Goal: Book appointment/travel/reservation

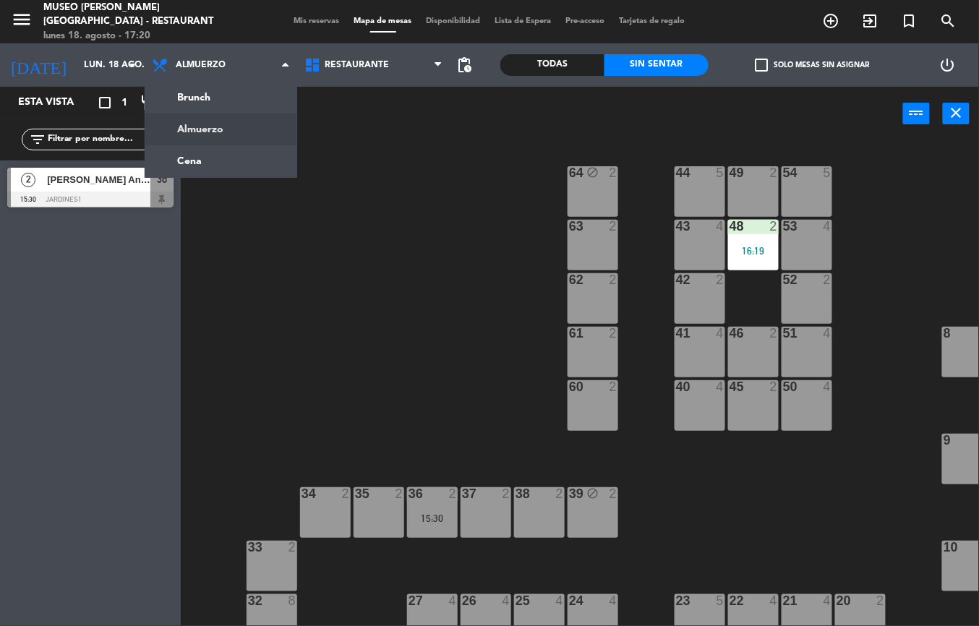
scroll to position [0, 238]
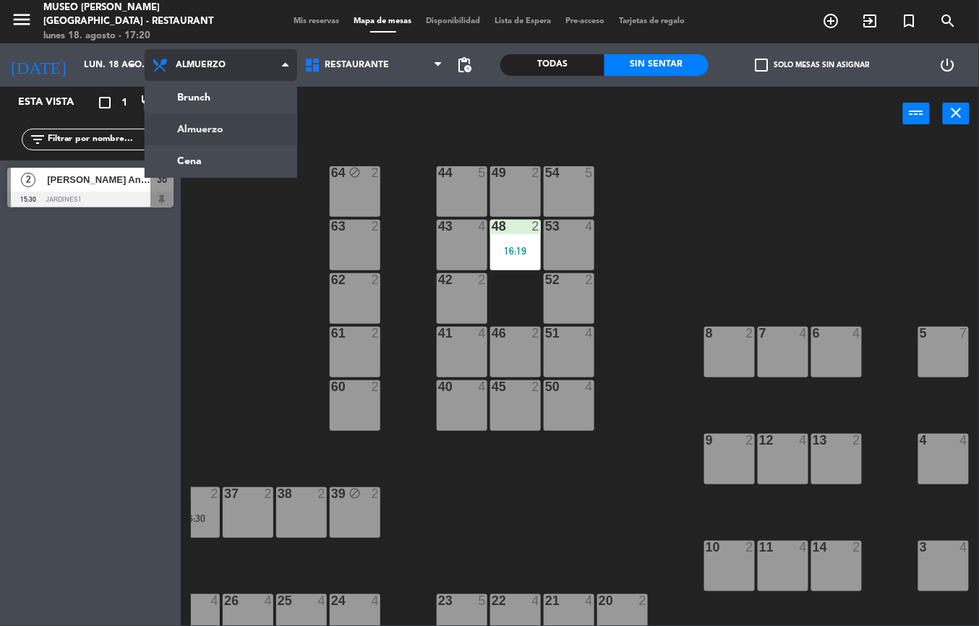
click at [246, 165] on ng-component "menu [GEOGRAPHIC_DATA][PERSON_NAME] - Restaurant [DATE] 18. agosto - 17:20 Mis …" at bounding box center [489, 313] width 979 height 626
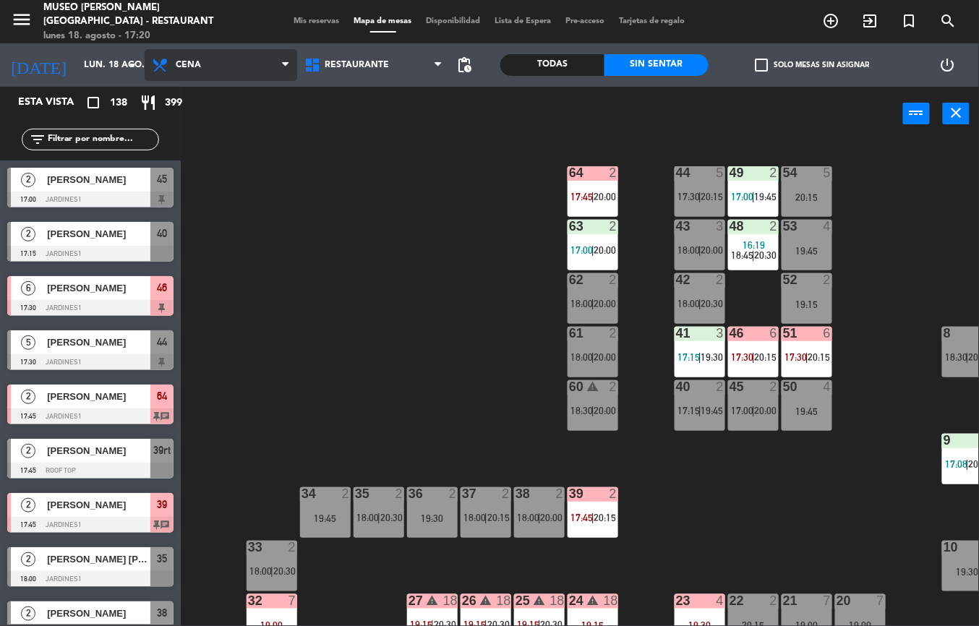
scroll to position [313, 0]
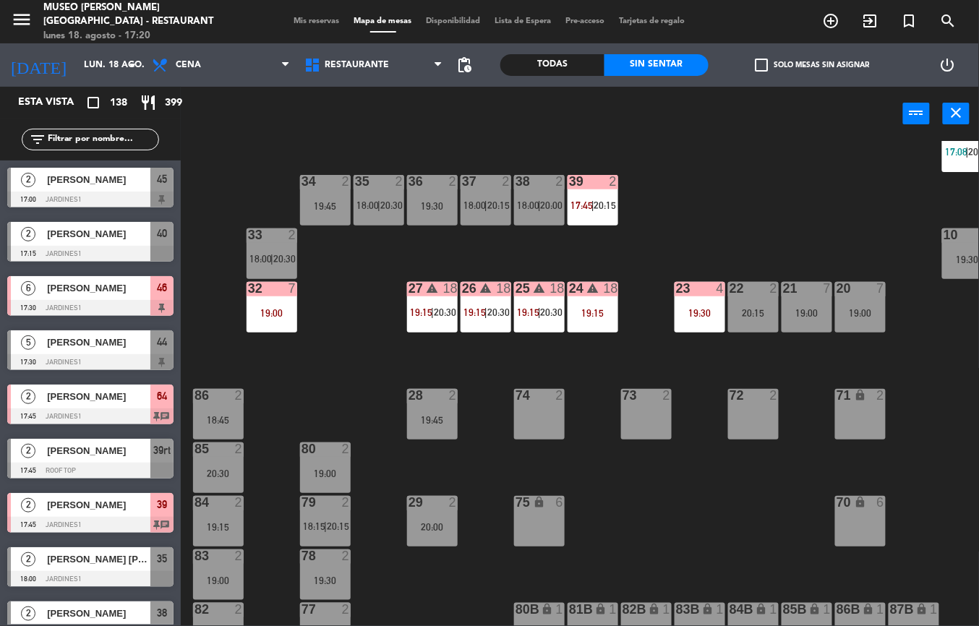
click at [690, 313] on div "19:30" at bounding box center [700, 313] width 51 height 10
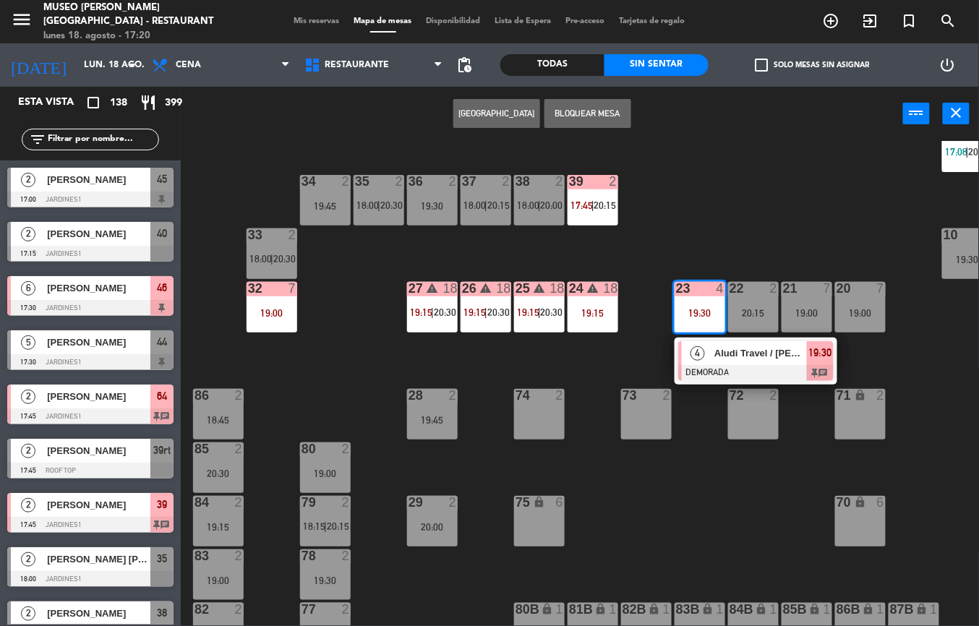
click at [753, 369] on div at bounding box center [757, 373] width 156 height 16
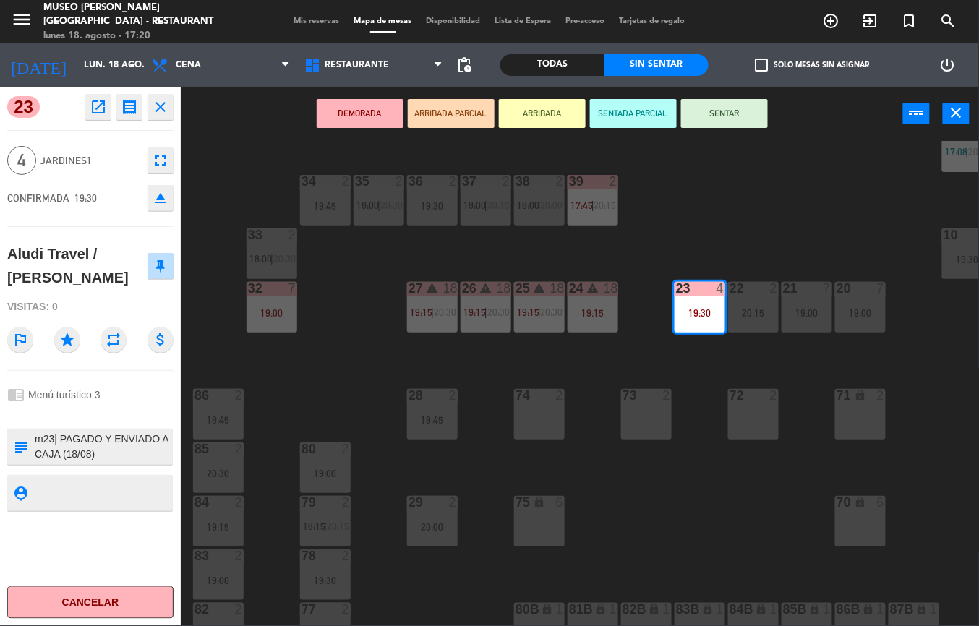
click at [97, 113] on icon "open_in_new" at bounding box center [98, 106] width 17 height 17
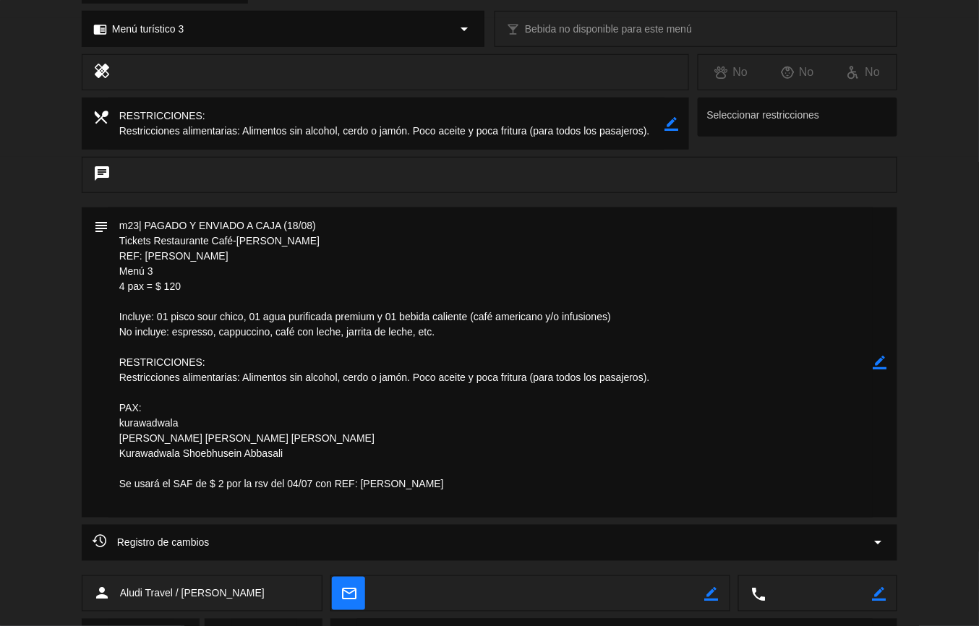
scroll to position [0, 0]
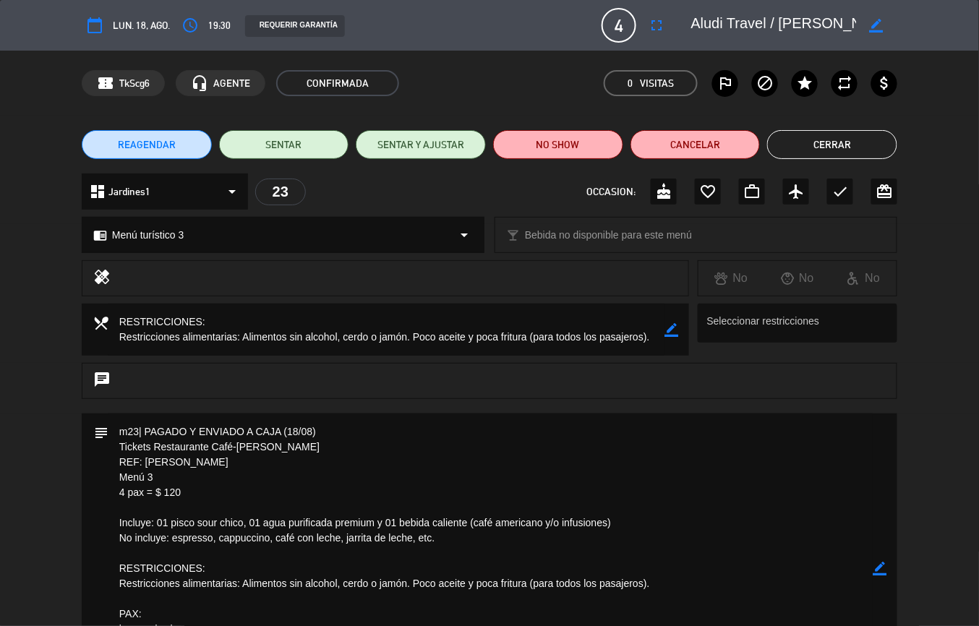
click at [840, 139] on button "Cerrar" at bounding box center [833, 144] width 130 height 29
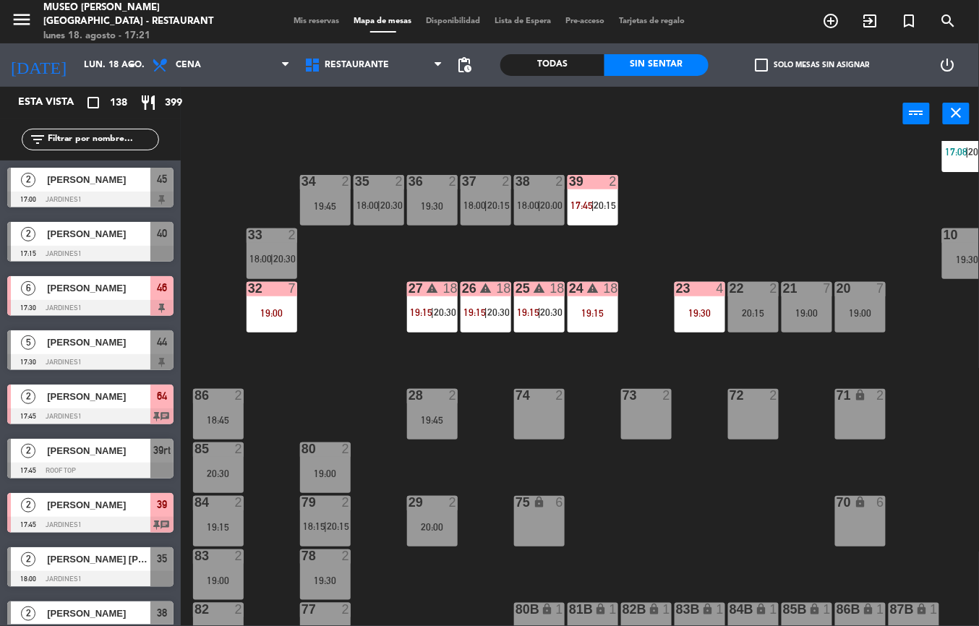
click at [615, 522] on div "44 5 17:30 | 20:15 49 2 17:00 | 19:45 54 5 20:15 64 2 17:45 | 20:00 48 2 16:19 …" at bounding box center [585, 383] width 789 height 485
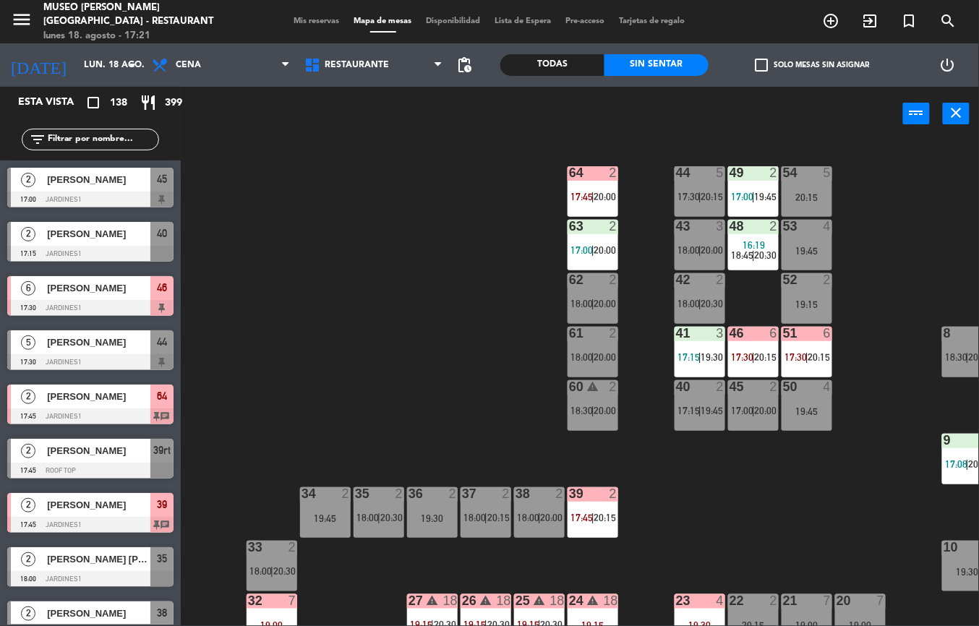
click at [705, 343] on div "41 3 17:15 | 19:30" at bounding box center [700, 352] width 51 height 51
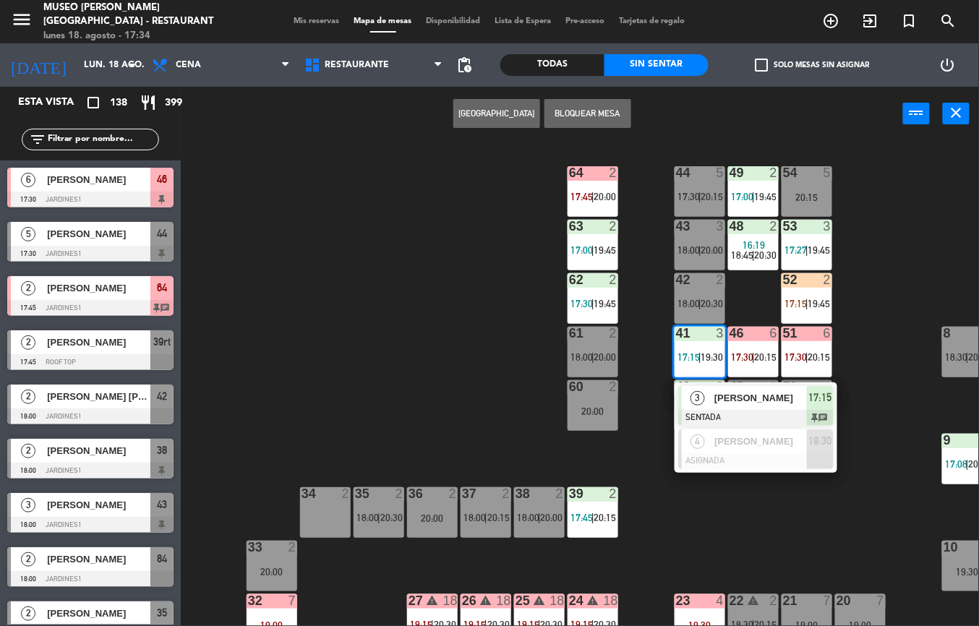
click at [588, 247] on span "17:00" at bounding box center [582, 251] width 22 height 12
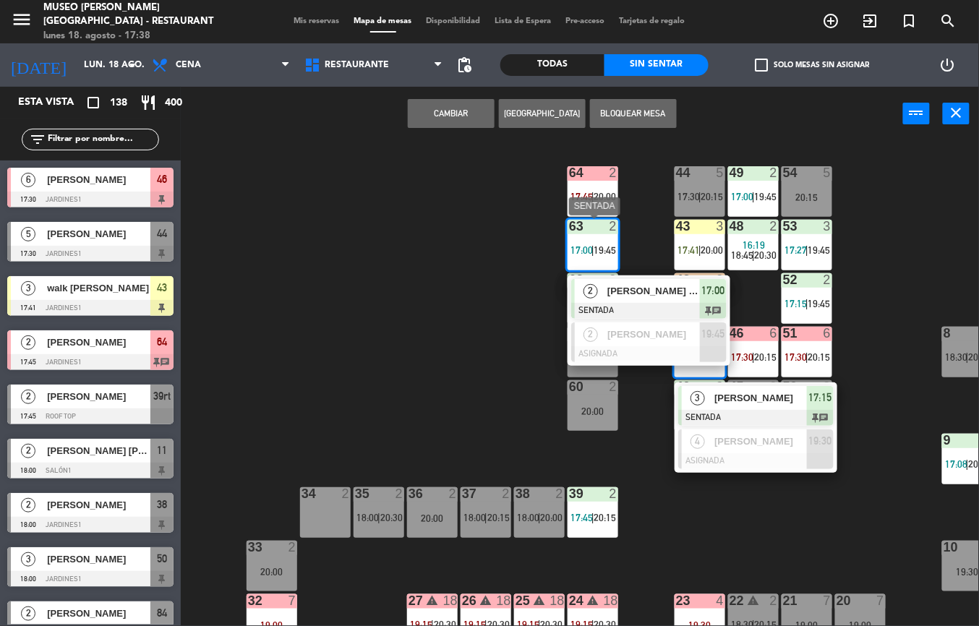
click at [870, 496] on div "44 5 17:30 | 20:15 49 2 17:00 | 19:45 54 5 20:15 64 2 17:45 | 20:00 48 2 16:19 …" at bounding box center [585, 383] width 789 height 485
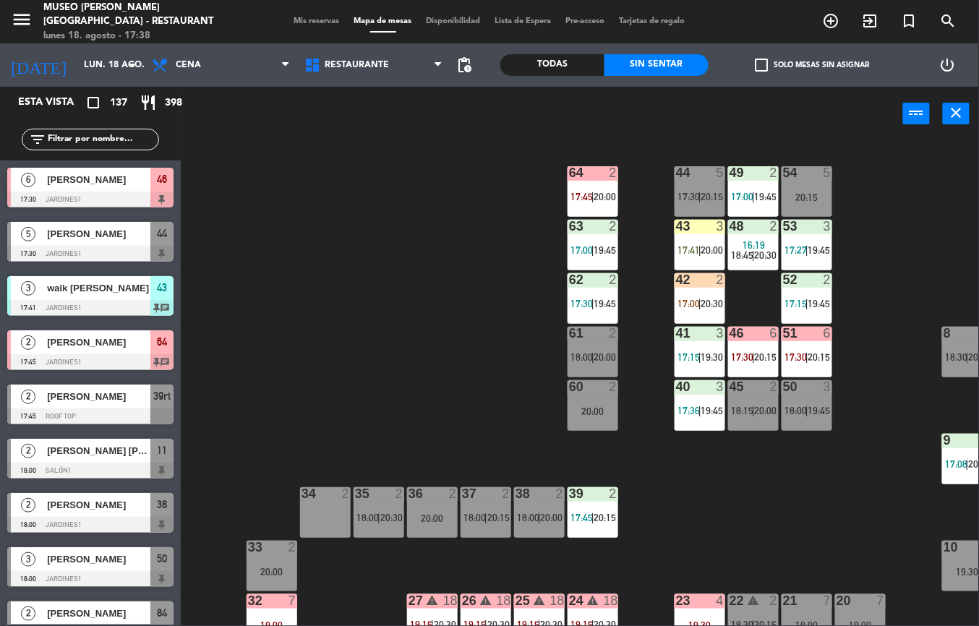
click at [843, 504] on div "44 5 17:30 | 20:15 49 2 17:00 | 19:45 54 5 20:15 64 2 17:45 | 20:00 48 2 16:19 …" at bounding box center [585, 383] width 789 height 485
click at [835, 506] on div "44 5 17:30 | 20:15 49 2 17:00 | 19:45 54 5 20:15 64 2 17:45 | 20:00 48 2 16:19 …" at bounding box center [585, 383] width 789 height 485
click at [836, 503] on div "44 5 17:30 | 20:15 49 2 17:00 | 19:45 54 5 20:15 64 2 17:45 | 20:00 48 2 16:19 …" at bounding box center [585, 383] width 789 height 485
click at [836, 502] on div "44 5 17:30 | 20:15 49 2 17:00 | 19:45 54 5 20:15 64 2 17:45 | 20:00 48 2 16:19 …" at bounding box center [585, 383] width 789 height 485
click at [835, 501] on div "44 5 17:30 | 20:15 49 2 17:00 | 19:45 54 5 20:15 64 2 17:45 | 20:00 48 2 16:19 …" at bounding box center [585, 383] width 789 height 485
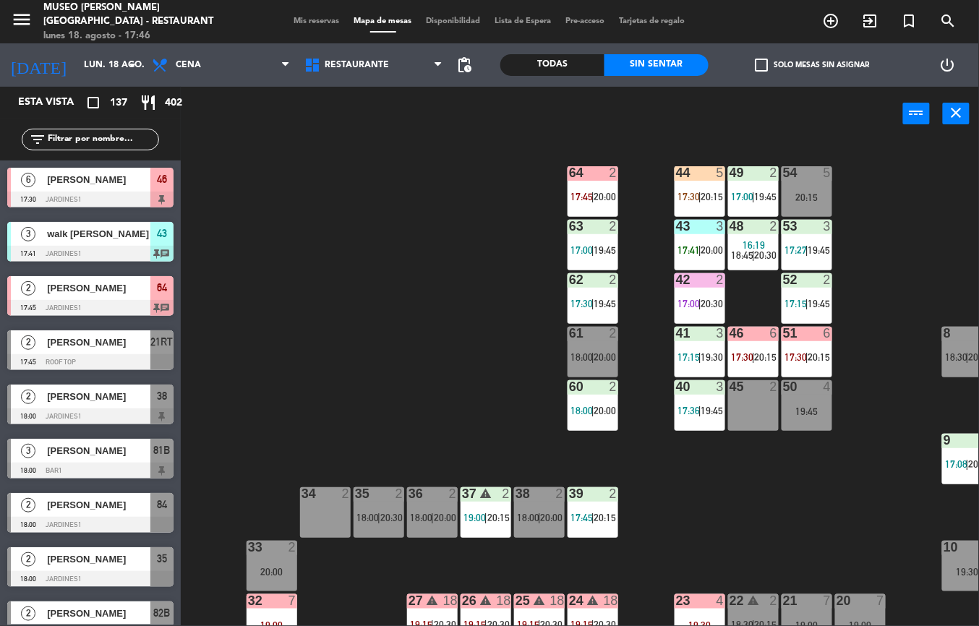
click at [673, 508] on div "44 5 17:30 | 20:15 49 2 17:00 | 19:45 54 5 20:15 64 2 17:45 | 20:00 48 2 16:19 …" at bounding box center [585, 383] width 789 height 485
click at [695, 371] on div "41 3 17:15 | 19:30" at bounding box center [700, 352] width 51 height 51
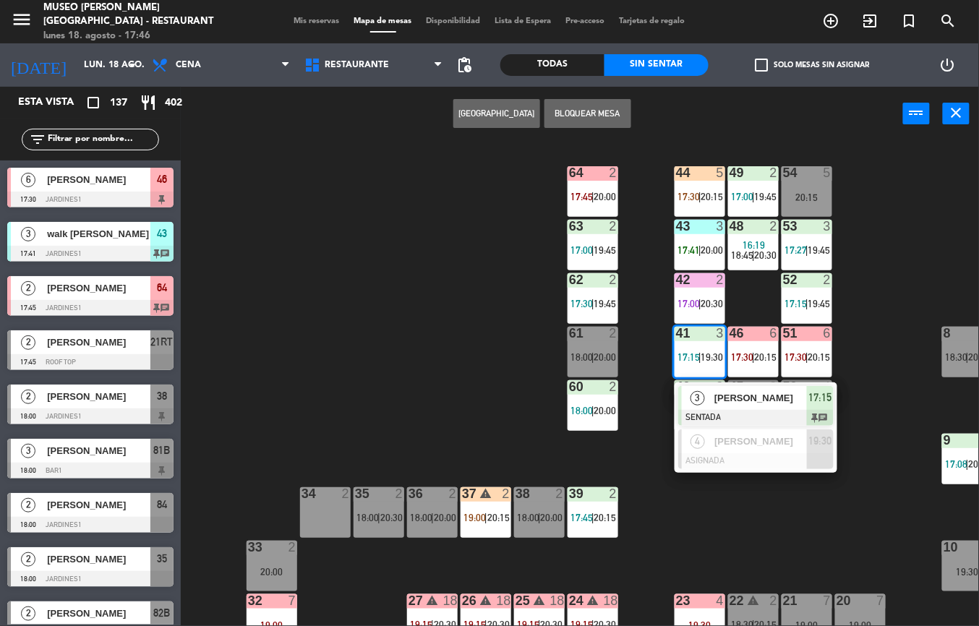
click at [700, 548] on div "44 5 17:30 | 20:15 49 2 17:00 | 19:45 54 5 20:15 64 2 17:45 | 20:00 48 2 16:19 …" at bounding box center [585, 383] width 789 height 485
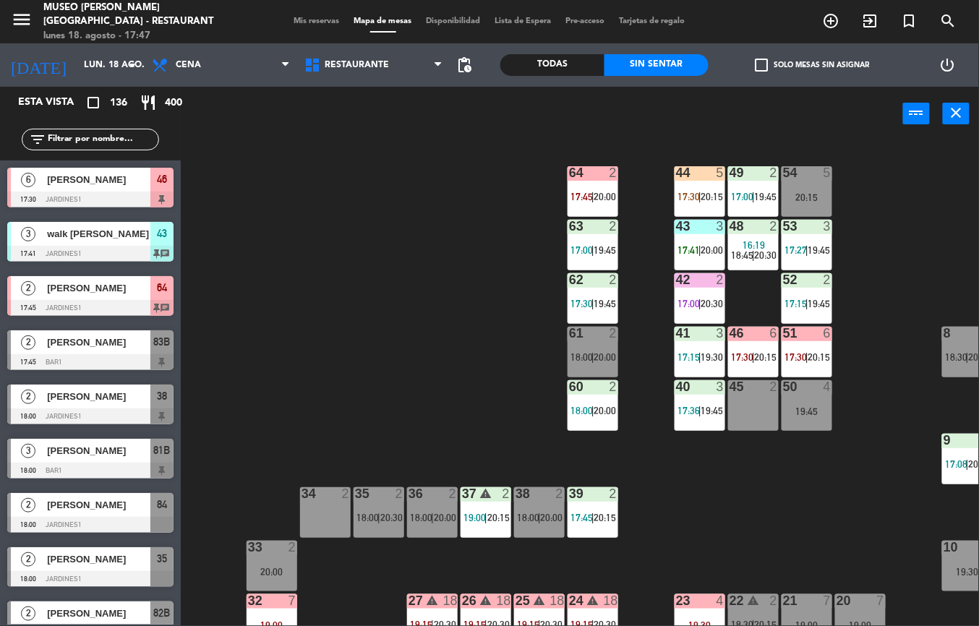
click at [756, 498] on div "44 5 17:30 | 20:15 49 2 17:00 | 19:45 54 5 20:15 64 2 17:45 | 20:00 48 2 16:19 …" at bounding box center [585, 383] width 789 height 485
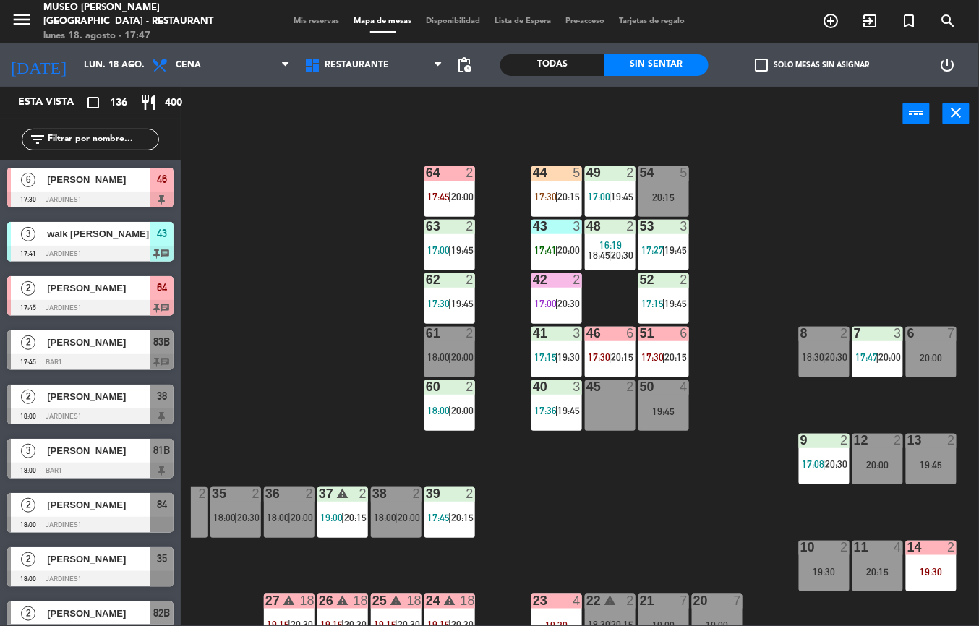
click at [556, 397] on div "40 3 17:36 | 19:45" at bounding box center [557, 406] width 51 height 51
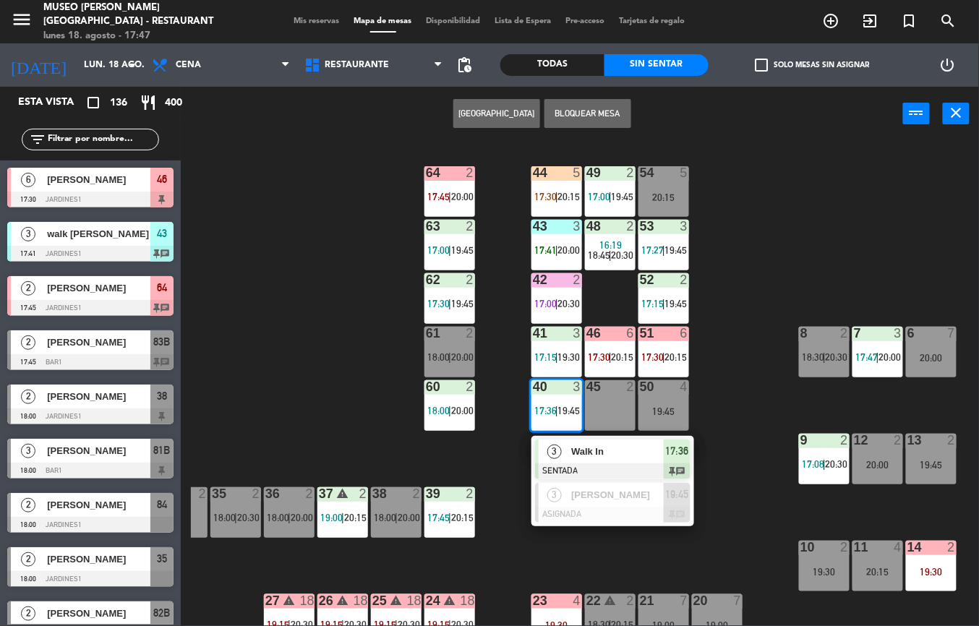
click at [724, 513] on div "44 5 17:30 | 20:15 49 2 17:00 | 19:45 54 5 20:15 64 2 17:45 | 20:00 48 2 16:19 …" at bounding box center [585, 383] width 789 height 485
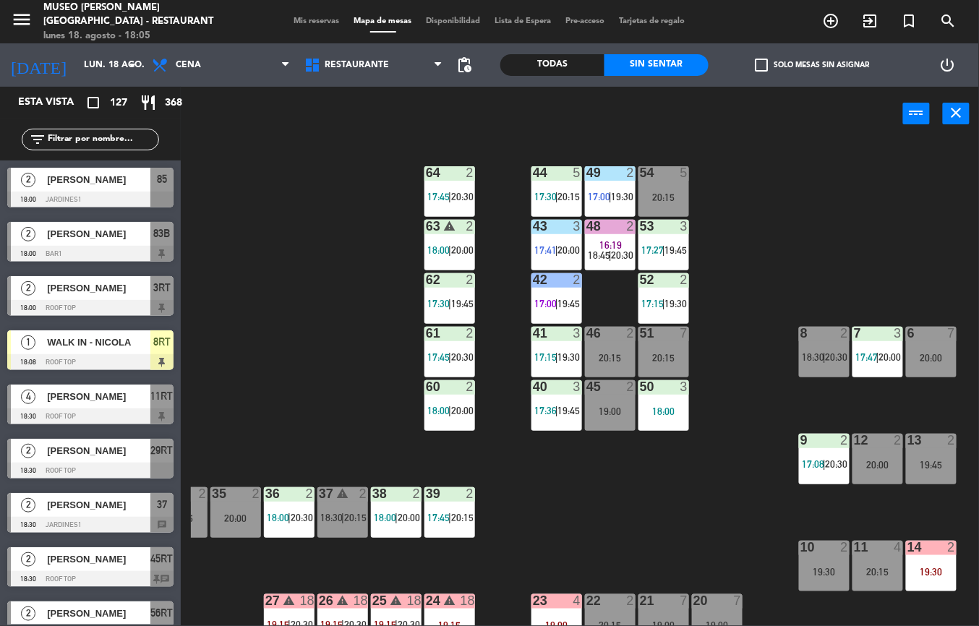
click at [463, 357] on span "20:30" at bounding box center [462, 358] width 22 height 12
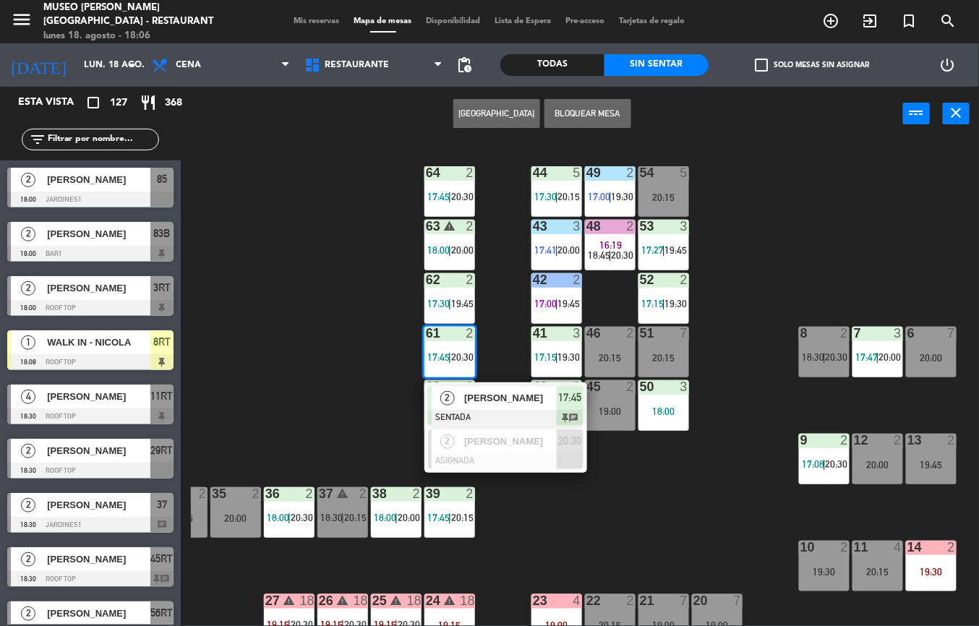
click at [668, 543] on div "44 5 17:30 | 20:15 49 2 17:00 | 19:30 54 5 20:15 64 2 17:45 | 20:30 48 2 16:19 …" at bounding box center [585, 383] width 789 height 485
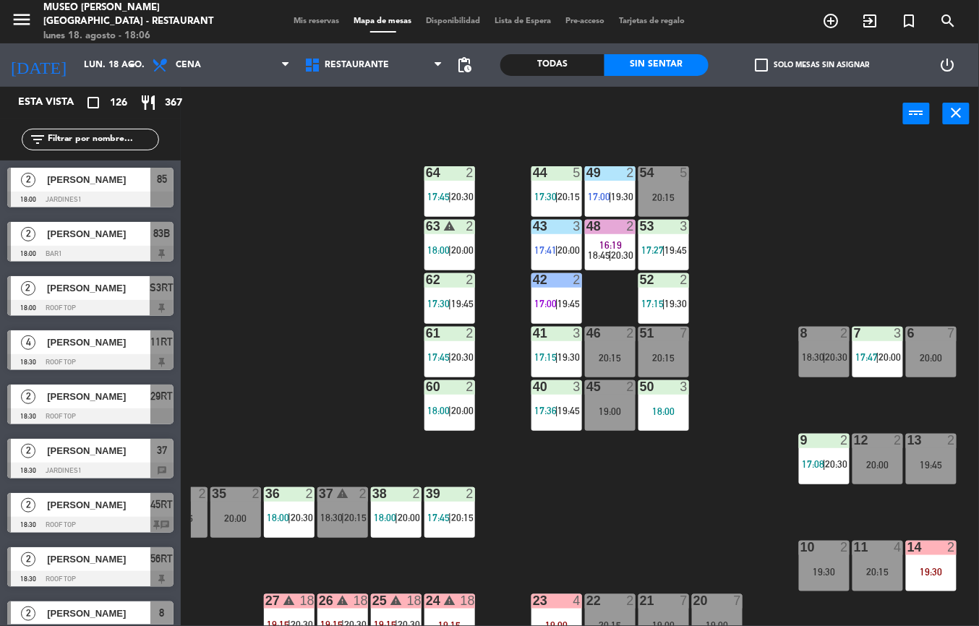
click at [452, 396] on div "60 2 18:00 | 20:00" at bounding box center [450, 406] width 51 height 51
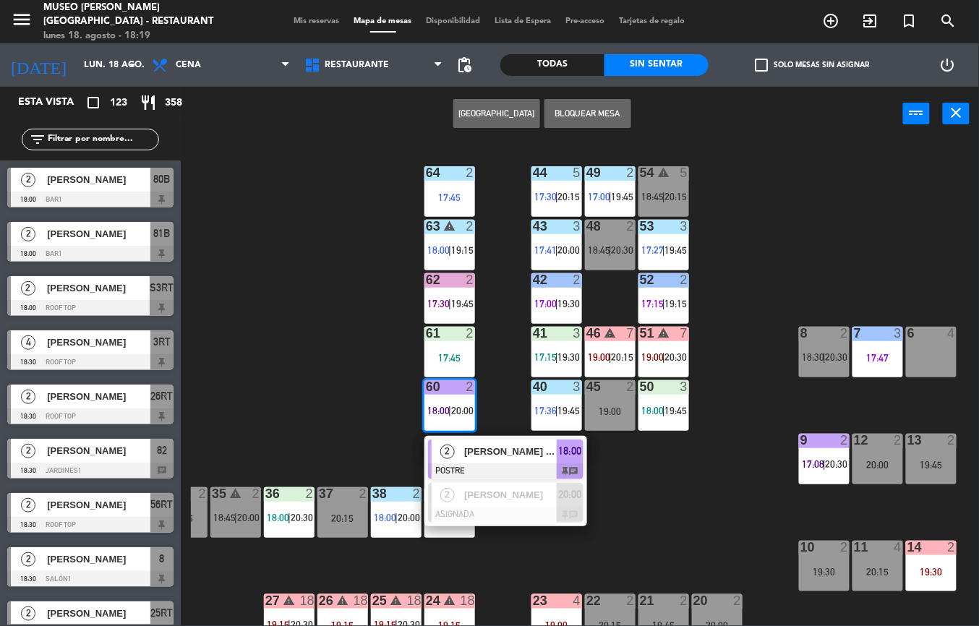
click at [368, 394] on div "44 5 17:30 | 20:15 49 2 17:00 | 19:45 54 warning 5 18:45 | 20:15 64 2 17:45 48 …" at bounding box center [585, 383] width 789 height 485
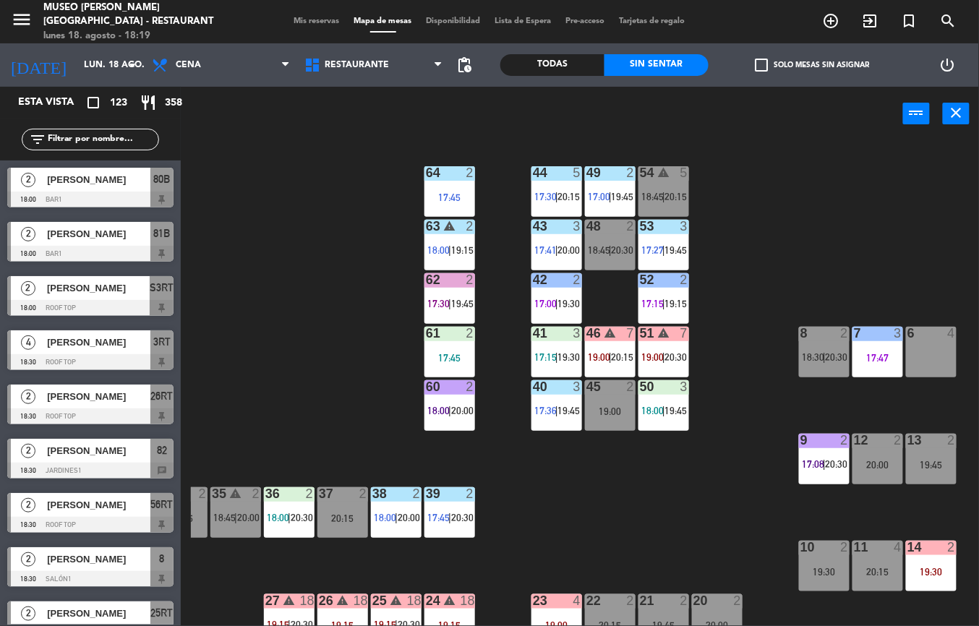
click at [560, 341] on div "41 3" at bounding box center [557, 334] width 51 height 14
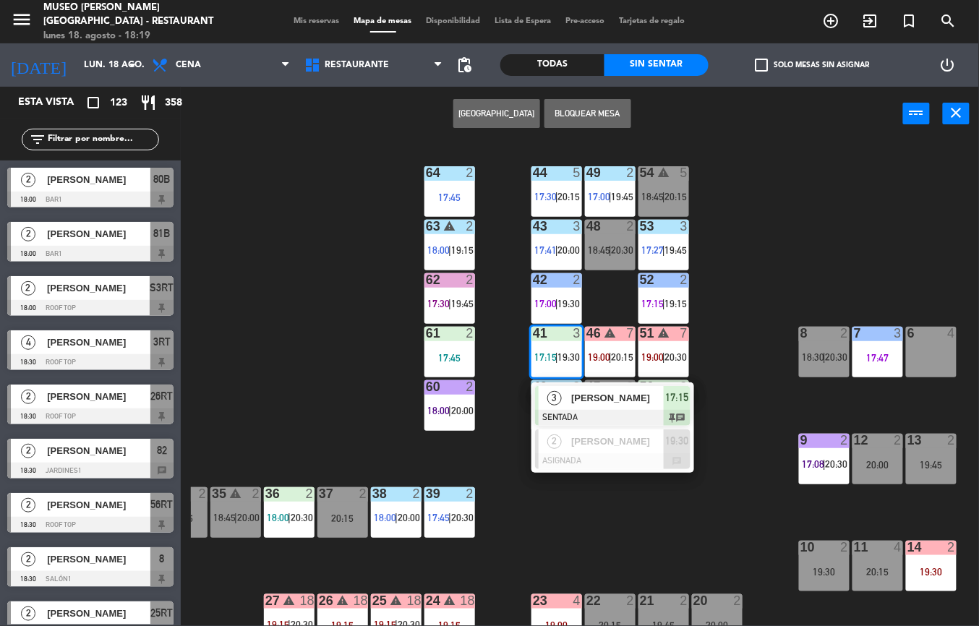
click at [589, 417] on div at bounding box center [613, 418] width 156 height 16
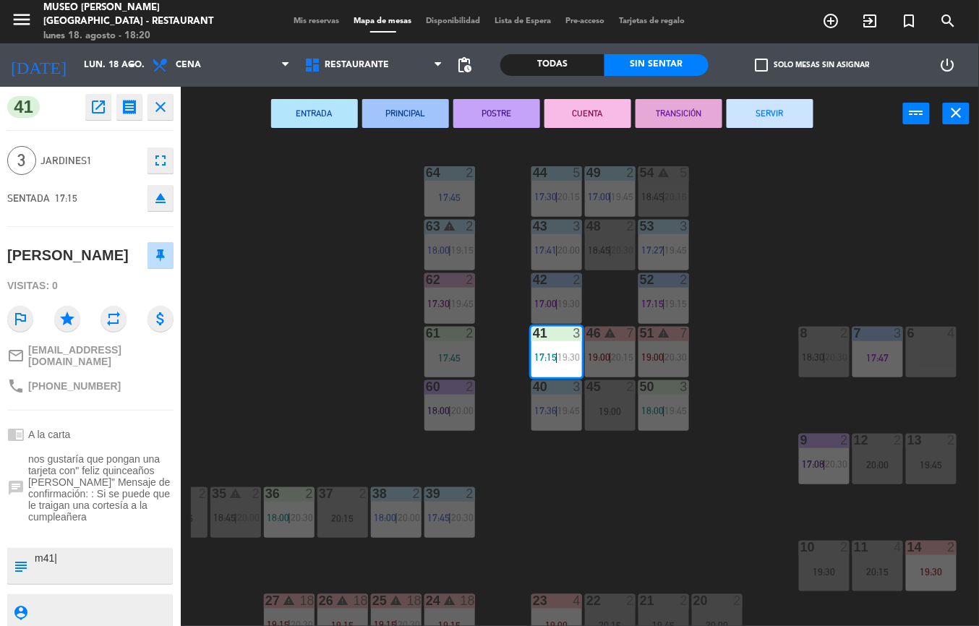
click at [508, 120] on button "POSTRE" at bounding box center [497, 113] width 87 height 29
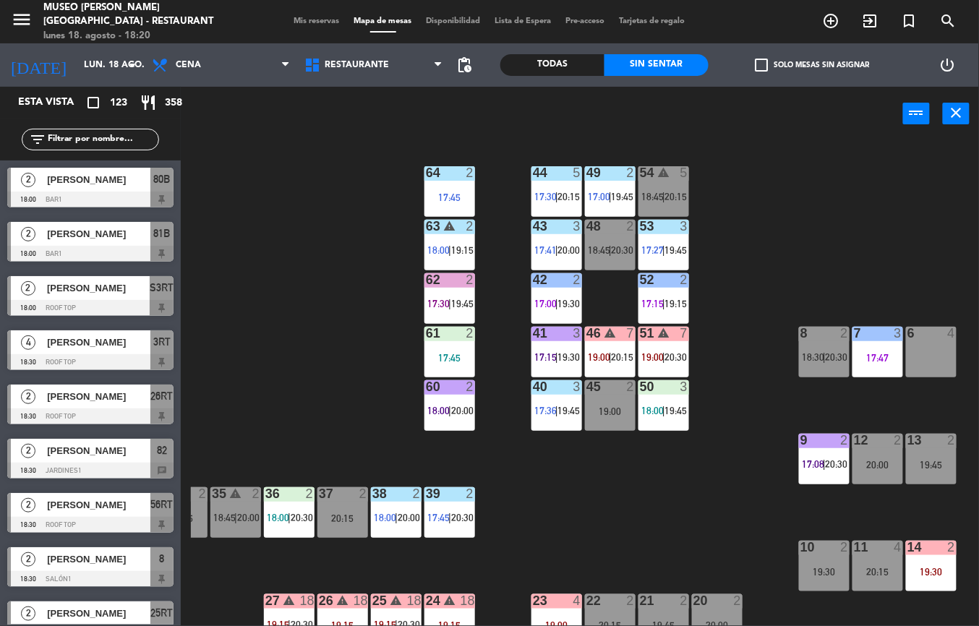
click at [671, 412] on span "19:45" at bounding box center [677, 411] width 22 height 12
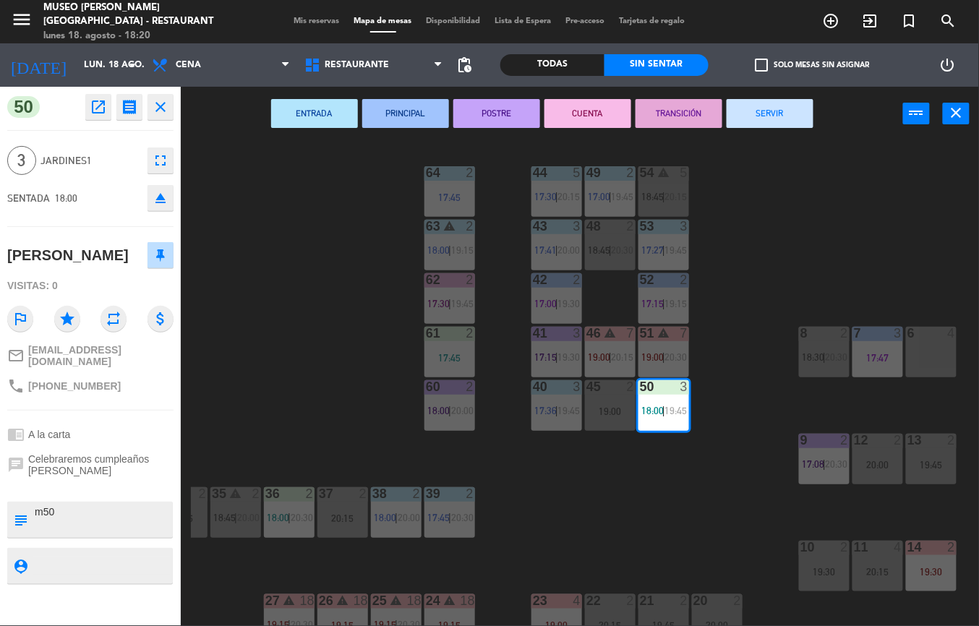
click at [331, 120] on button "ENTRADA" at bounding box center [314, 113] width 87 height 29
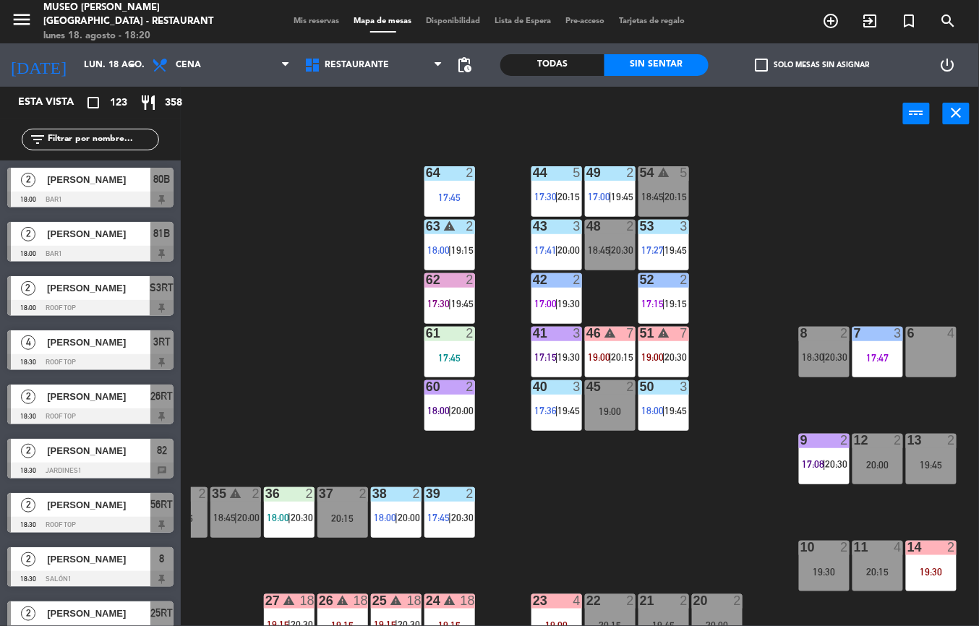
click at [538, 424] on div "40 3 17:36 | 19:45" at bounding box center [557, 406] width 51 height 51
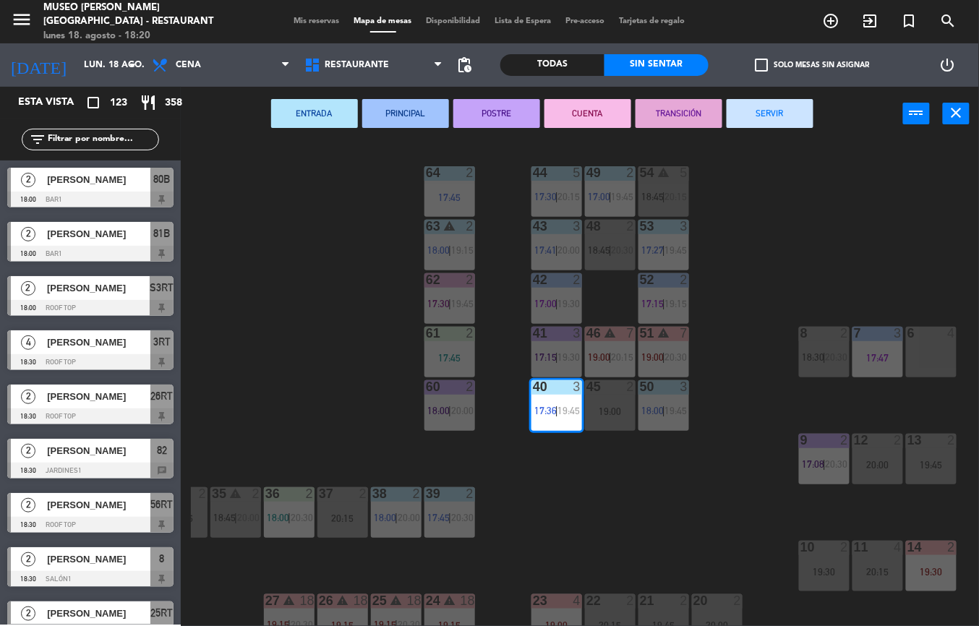
click at [417, 117] on button "PRINCIPAL" at bounding box center [405, 113] width 87 height 29
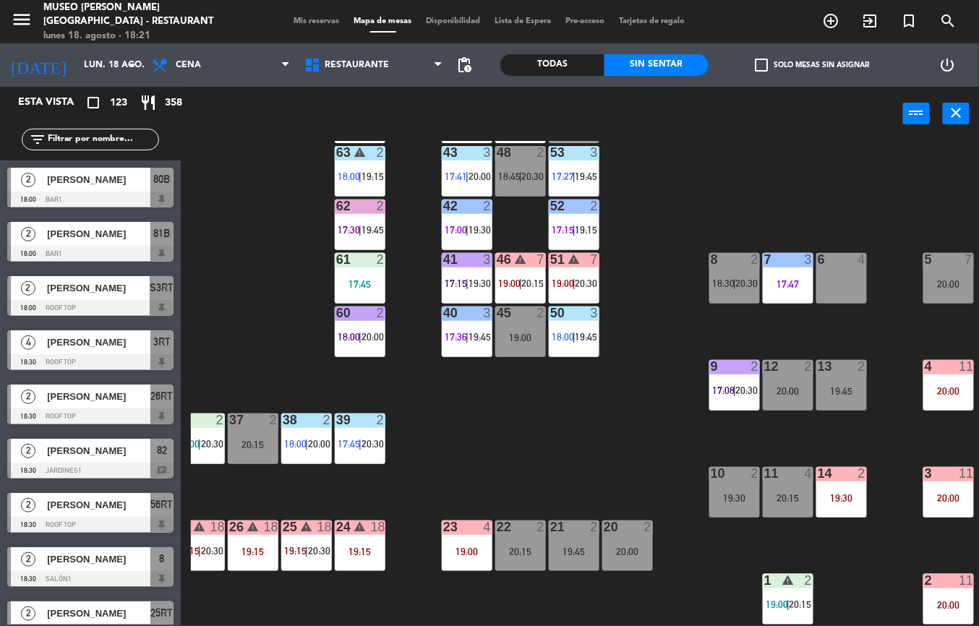
scroll to position [88, 238]
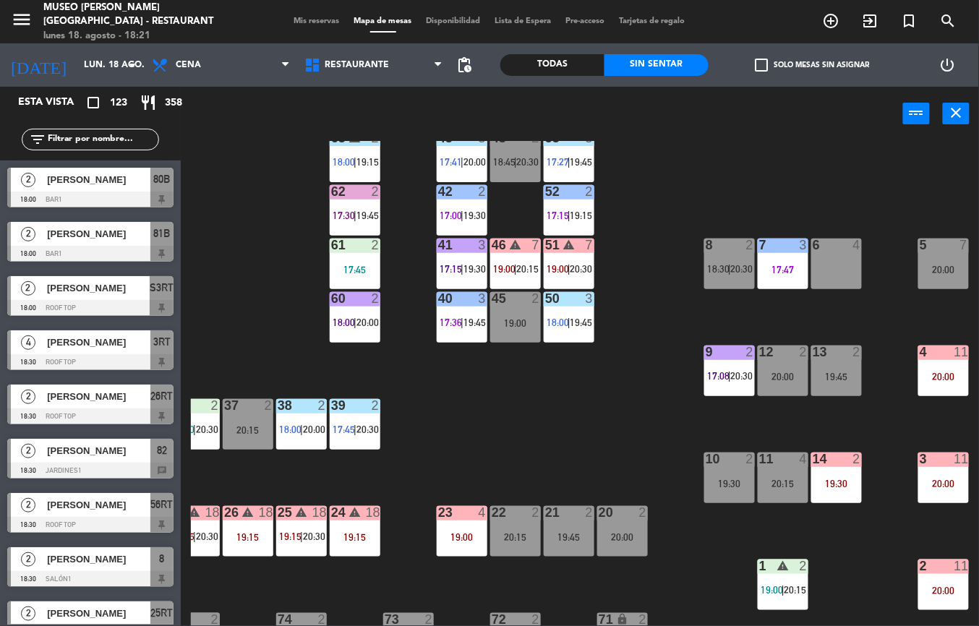
click at [378, 449] on div "39 2 17:45 | 20:30" at bounding box center [355, 424] width 51 height 51
click at [964, 376] on div "20:00" at bounding box center [944, 377] width 51 height 10
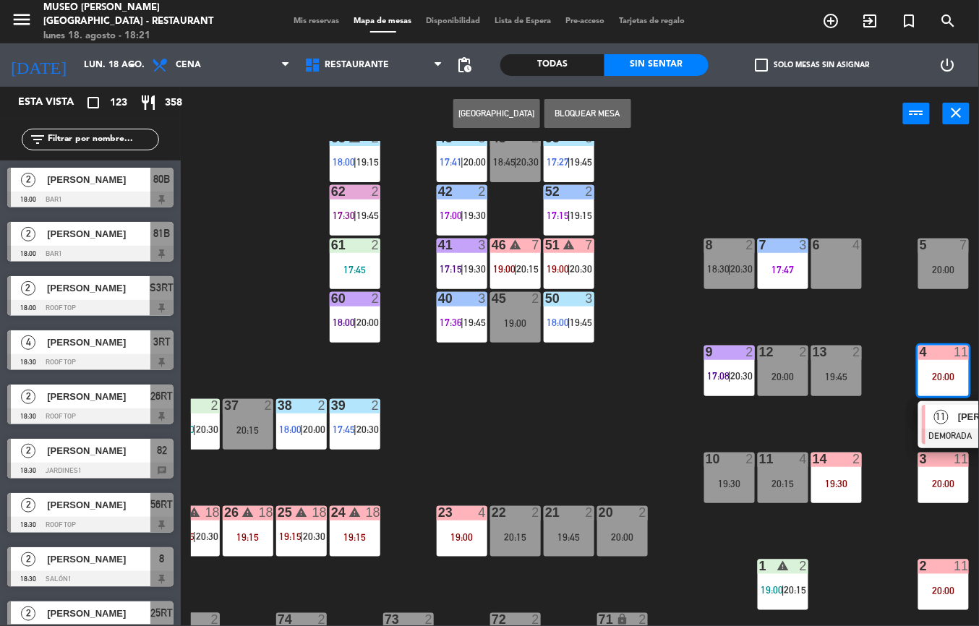
click at [953, 406] on div "11" at bounding box center [941, 417] width 31 height 24
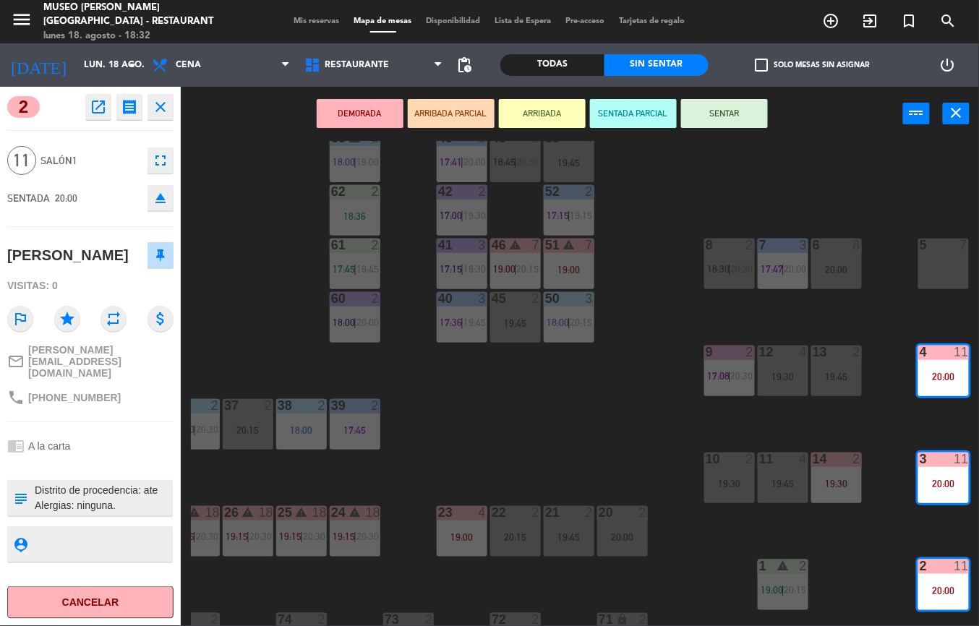
click at [547, 453] on div "44 5 17:30 | 20:15 49 2 17:00 54 warning 5 18:45 | 20:15 64 2 17:45 | 20:00 48 …" at bounding box center [585, 383] width 789 height 485
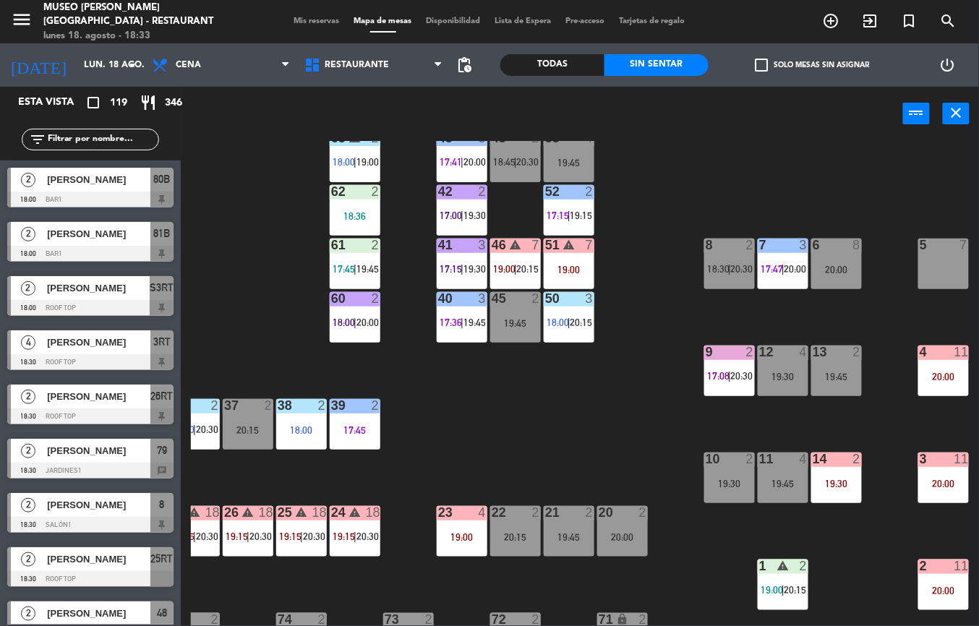
click at [783, 269] on span "|" at bounding box center [783, 269] width 3 height 12
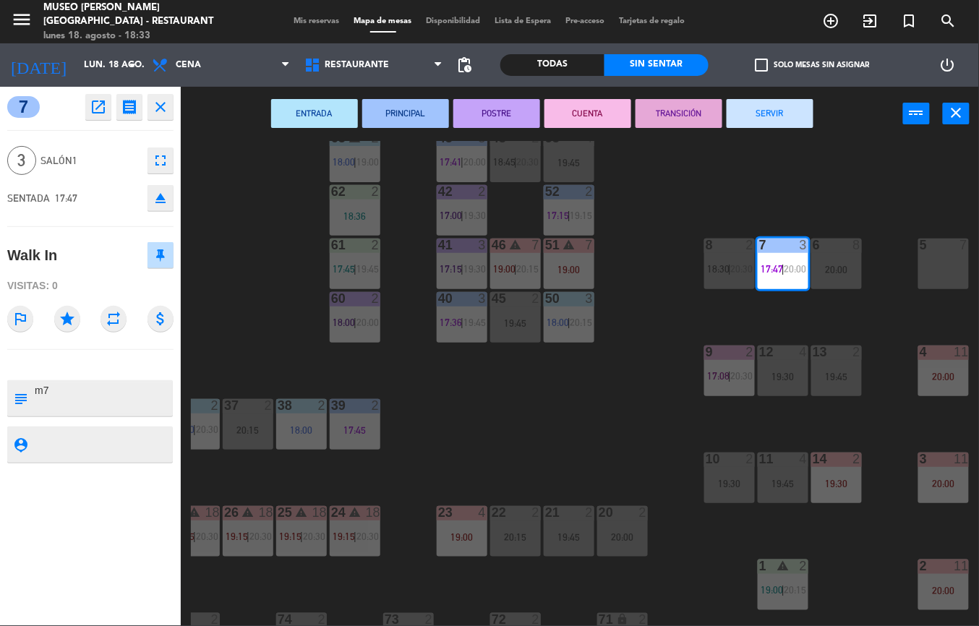
click at [603, 454] on div "44 5 17:30 | 20:15 49 2 17:00 54 warning 5 18:45 | 20:15 64 2 17:45 | 20:00 48 …" at bounding box center [585, 383] width 789 height 485
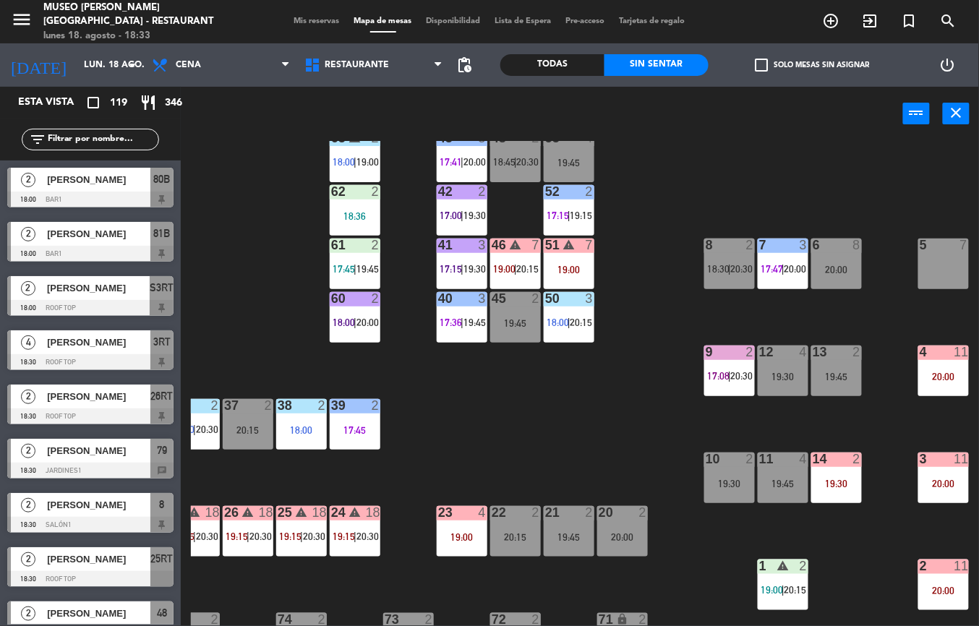
click at [723, 378] on span "17:08" at bounding box center [718, 376] width 22 height 12
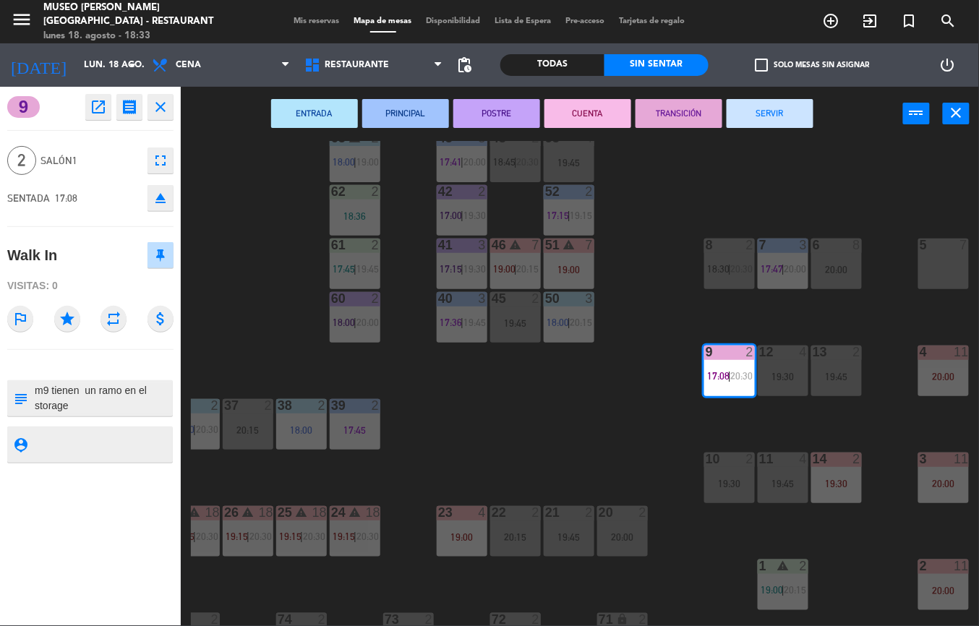
click at [777, 109] on button "SERVIR" at bounding box center [770, 113] width 87 height 29
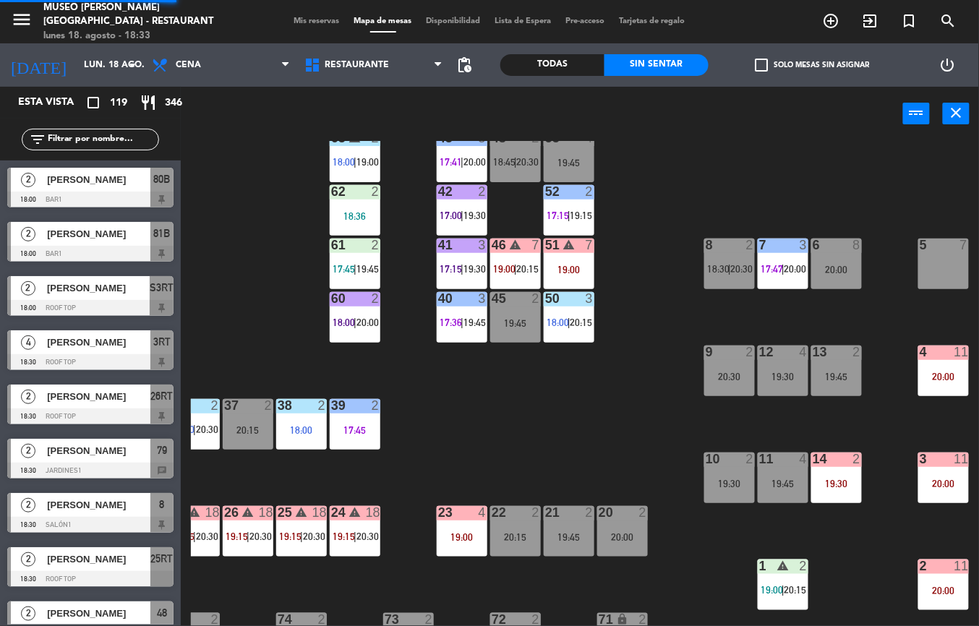
scroll to position [192, 238]
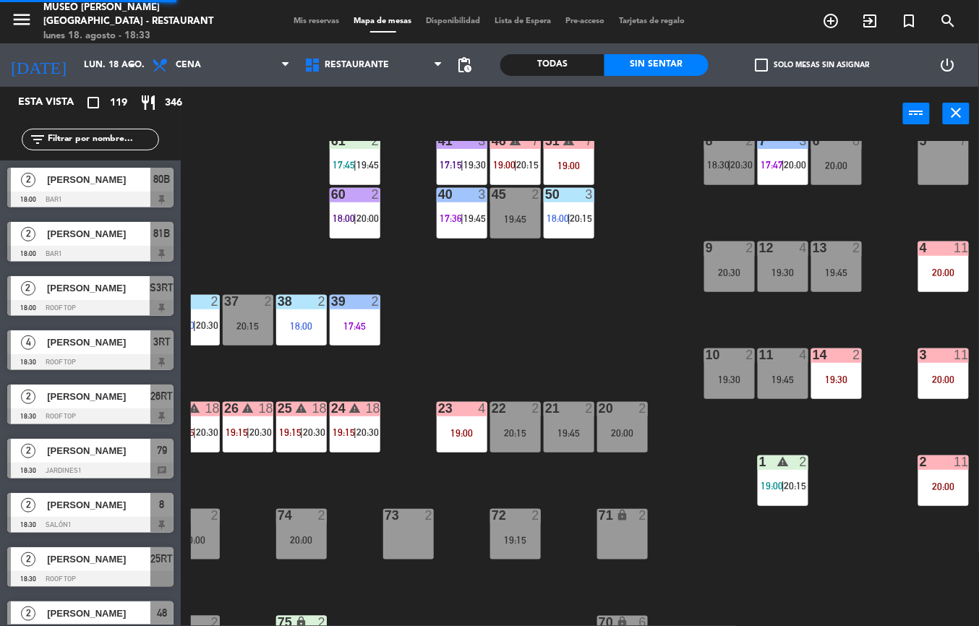
click at [797, 486] on span "20:15" at bounding box center [796, 486] width 22 height 12
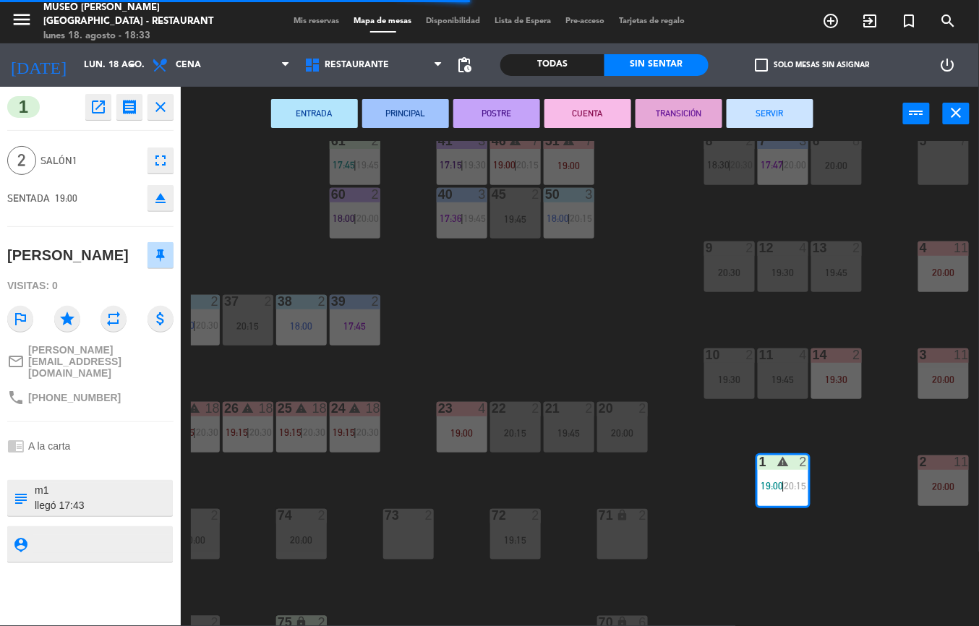
click at [431, 114] on button "PRINCIPAL" at bounding box center [405, 113] width 87 height 29
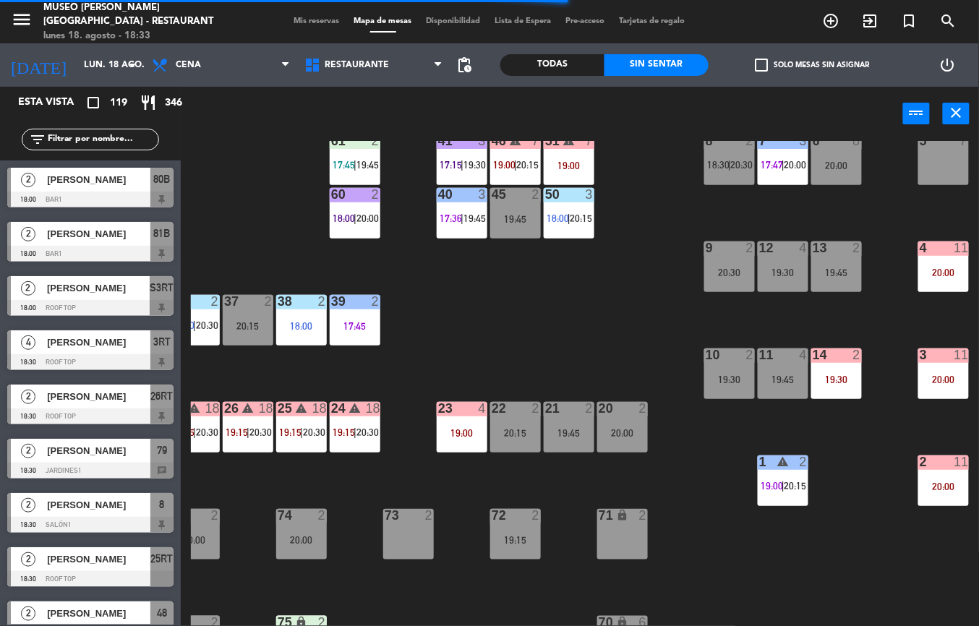
click at [566, 236] on div "50 3 18:00 | 20:15" at bounding box center [569, 213] width 51 height 51
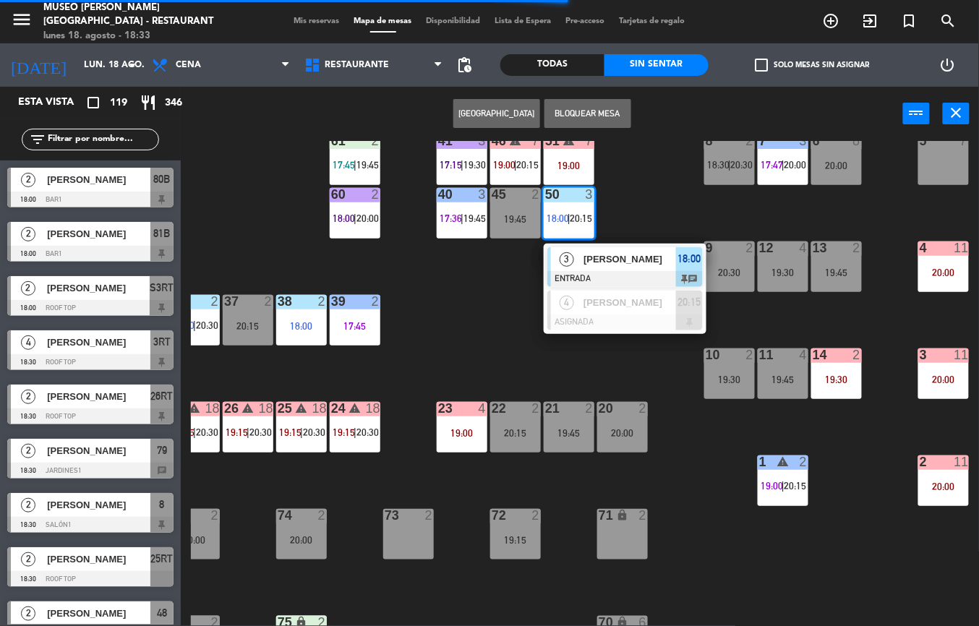
click at [566, 236] on div "50 3 18:00 | 20:15" at bounding box center [569, 213] width 51 height 51
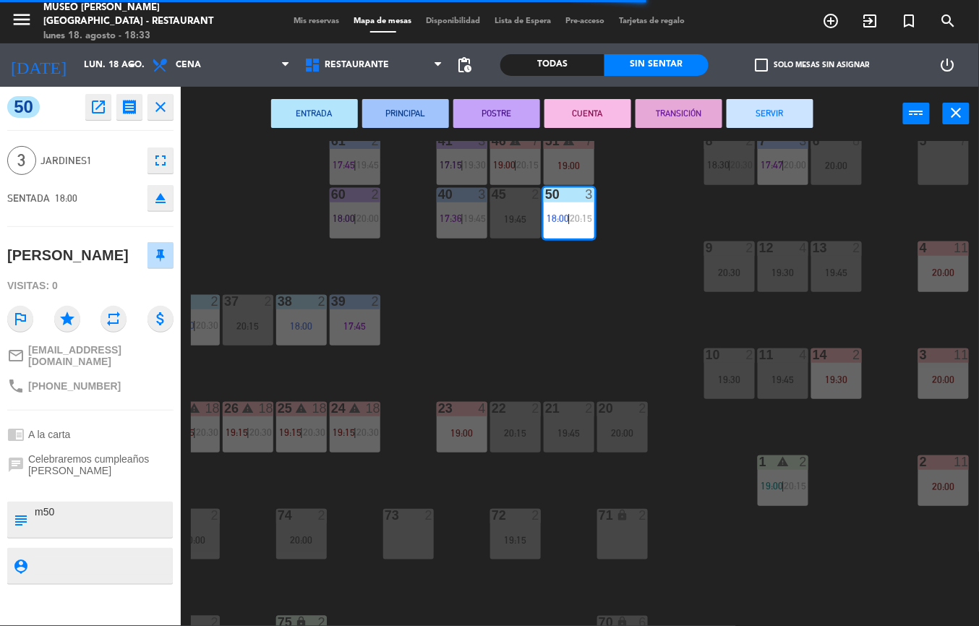
click at [427, 124] on button "PRINCIPAL" at bounding box center [405, 113] width 87 height 29
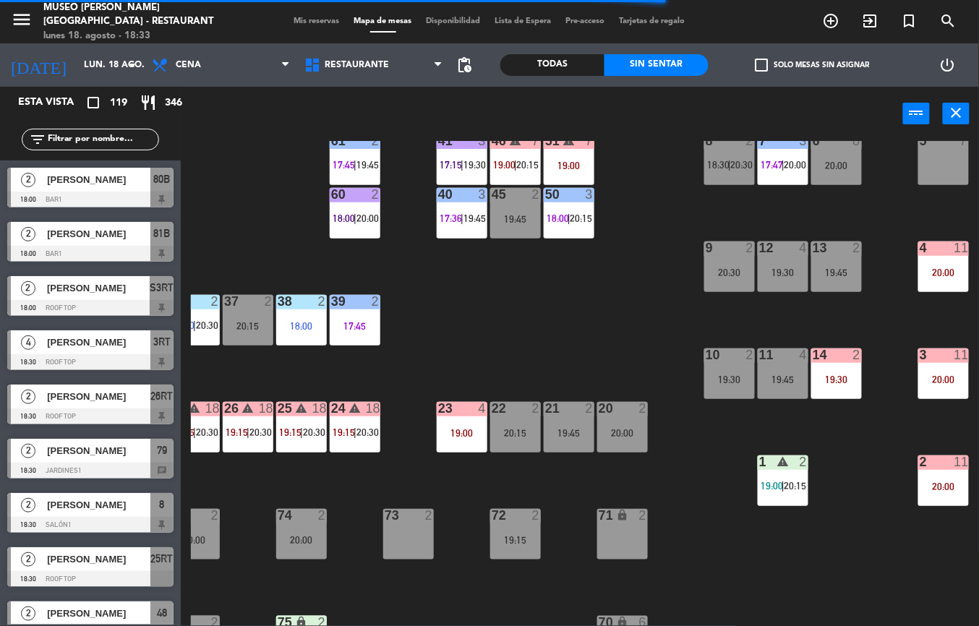
scroll to position [192, 59]
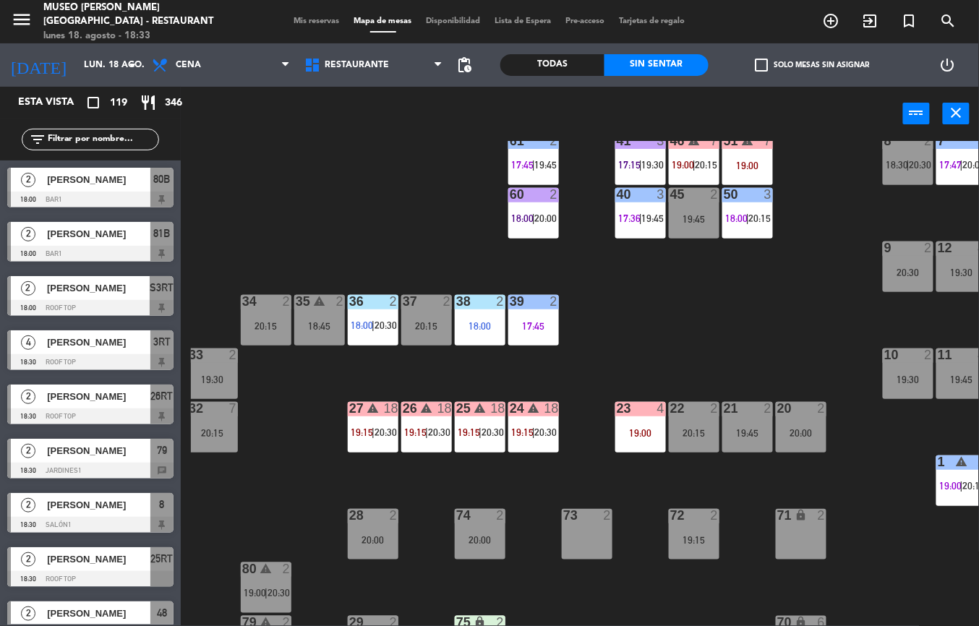
click at [487, 325] on div "18:00" at bounding box center [480, 326] width 51 height 10
click at [457, 403] on div "25" at bounding box center [456, 408] width 1 height 13
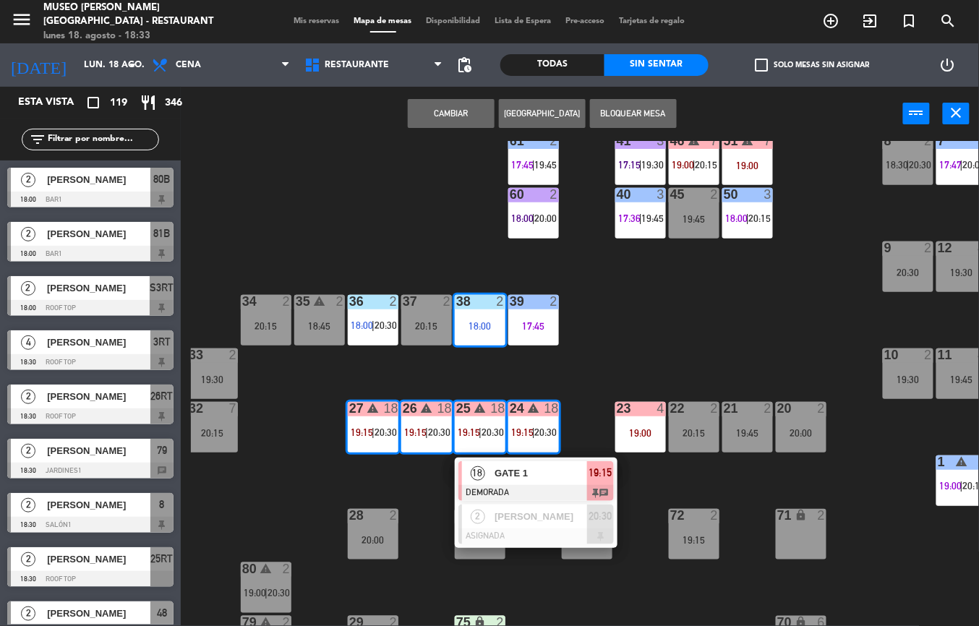
click at [473, 432] on span "19:15" at bounding box center [469, 433] width 22 height 12
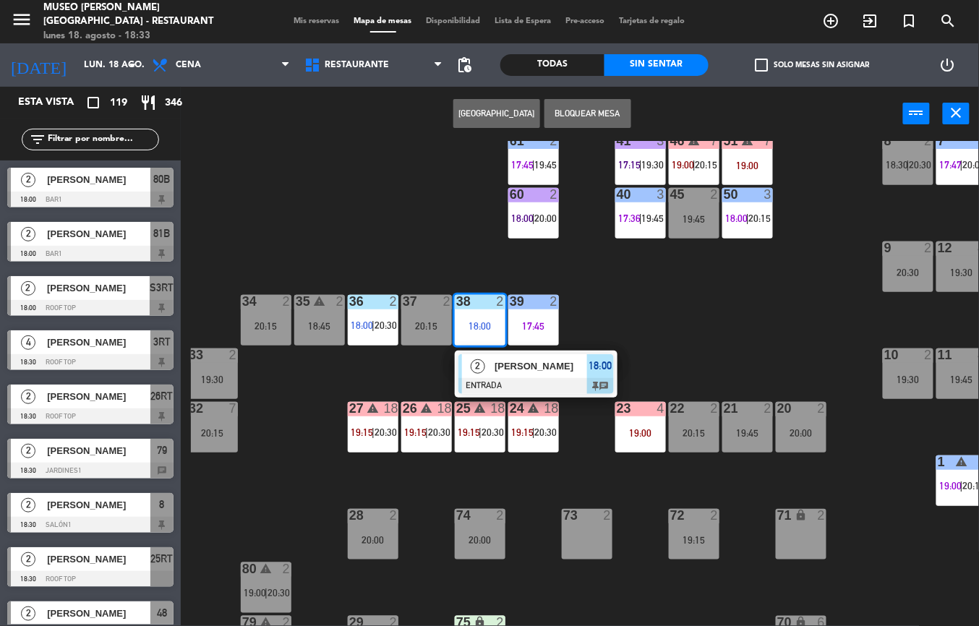
click at [501, 365] on span "[PERSON_NAME]" at bounding box center [541, 366] width 93 height 15
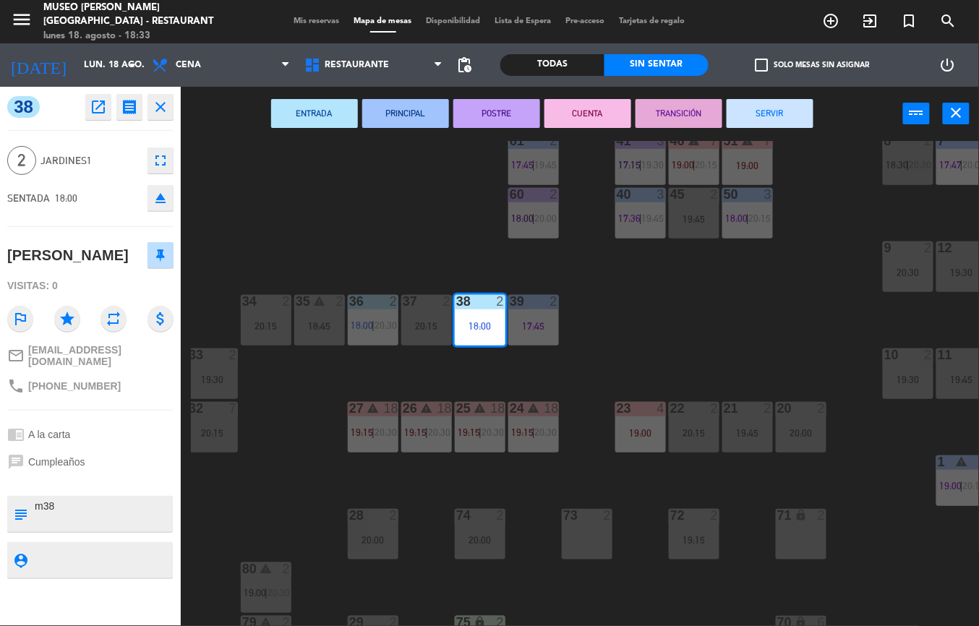
click at [403, 125] on button "PRINCIPAL" at bounding box center [405, 113] width 87 height 29
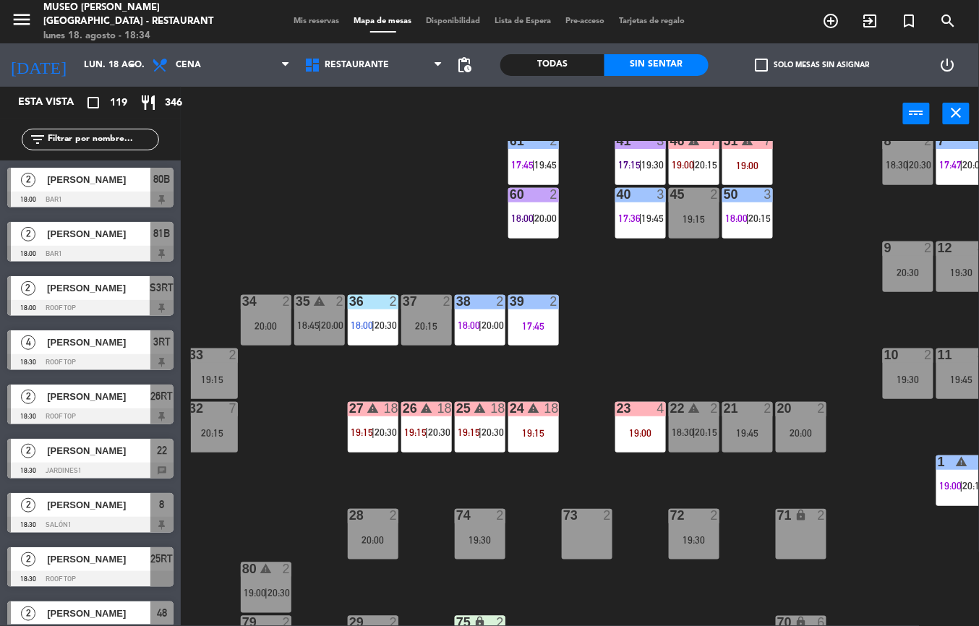
click at [641, 423] on div "23 4 19:00" at bounding box center [641, 427] width 51 height 51
